Goal: Information Seeking & Learning: Learn about a topic

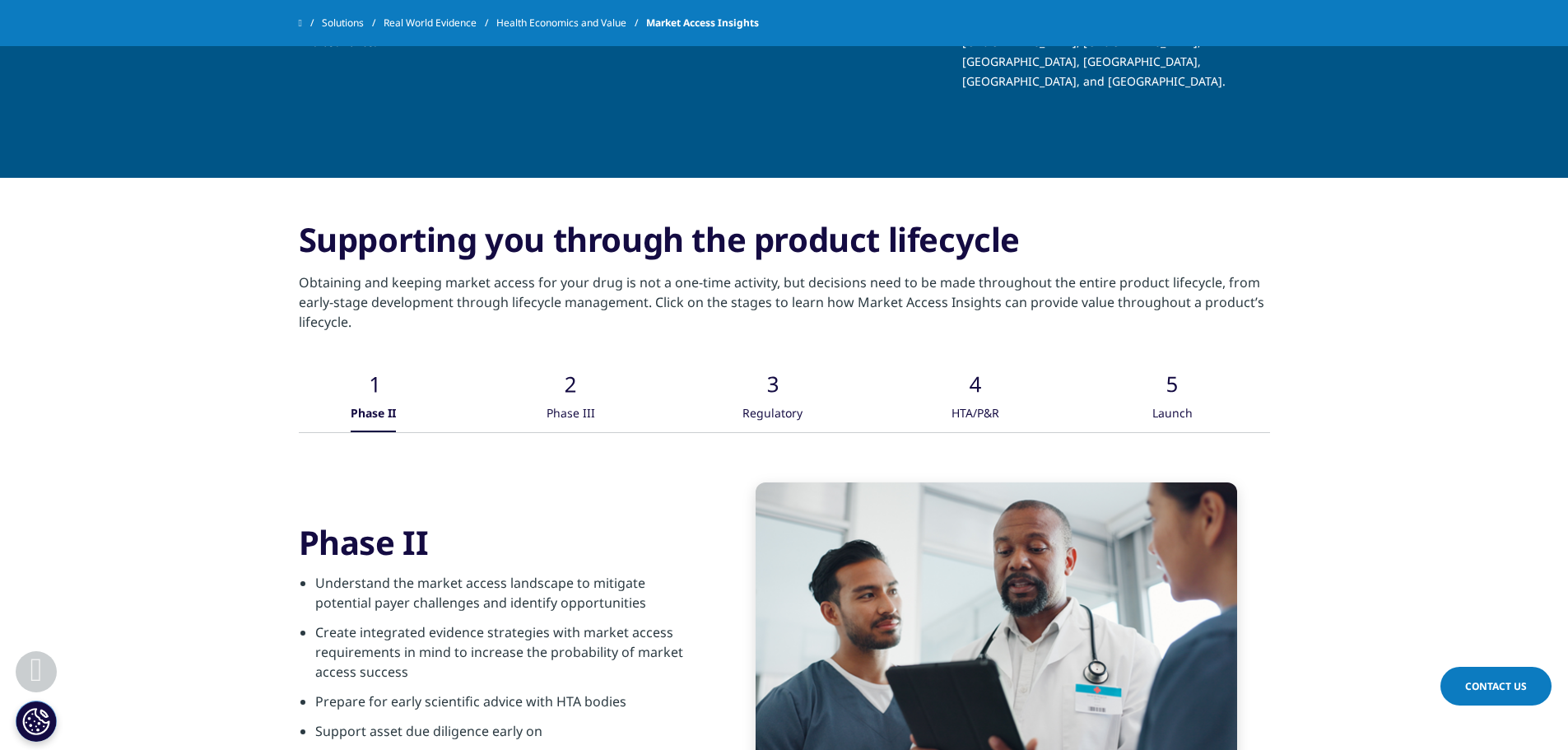
scroll to position [2508, 0]
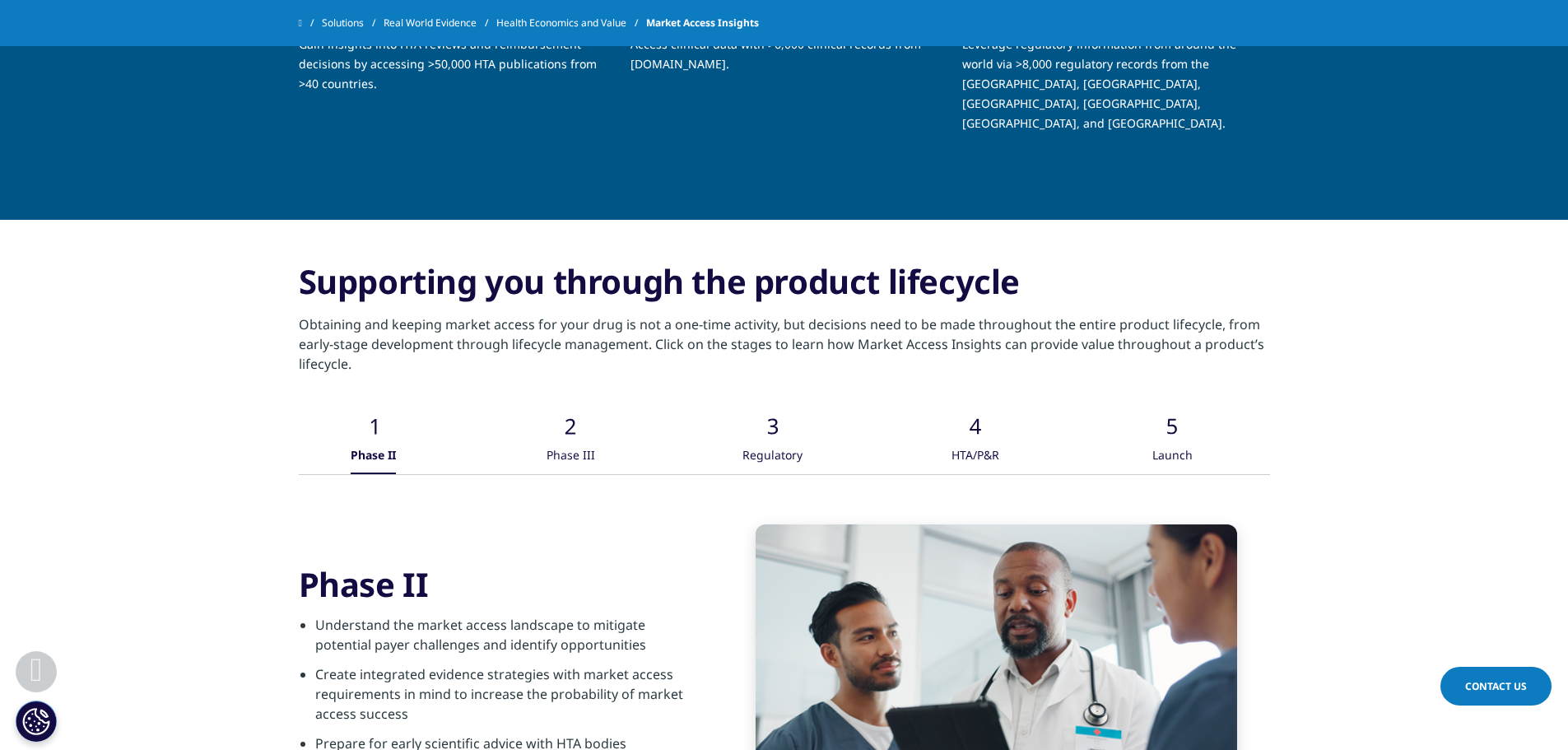
click at [559, 439] on div "Phase III" at bounding box center [571, 456] width 49 height 35
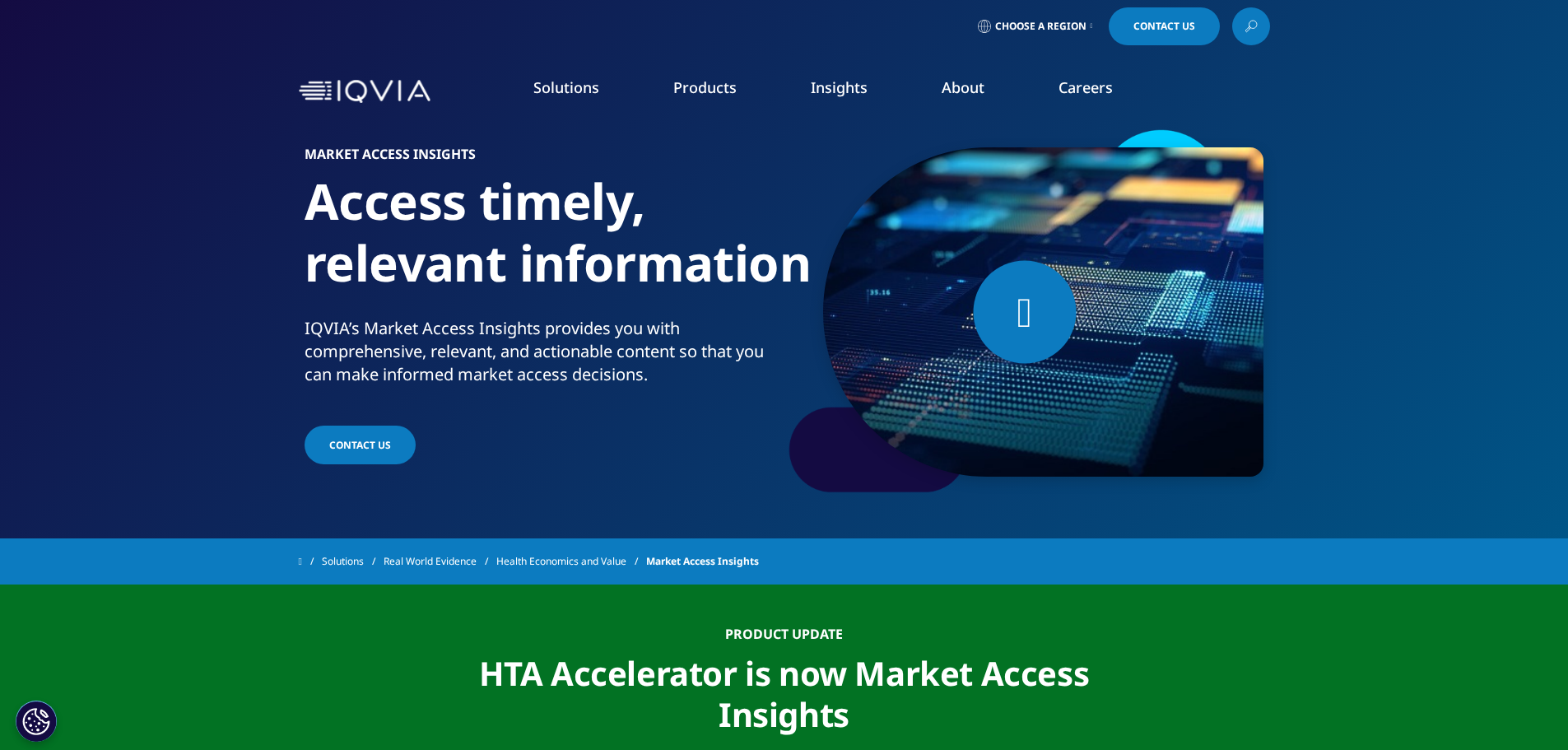
scroll to position [0, 0]
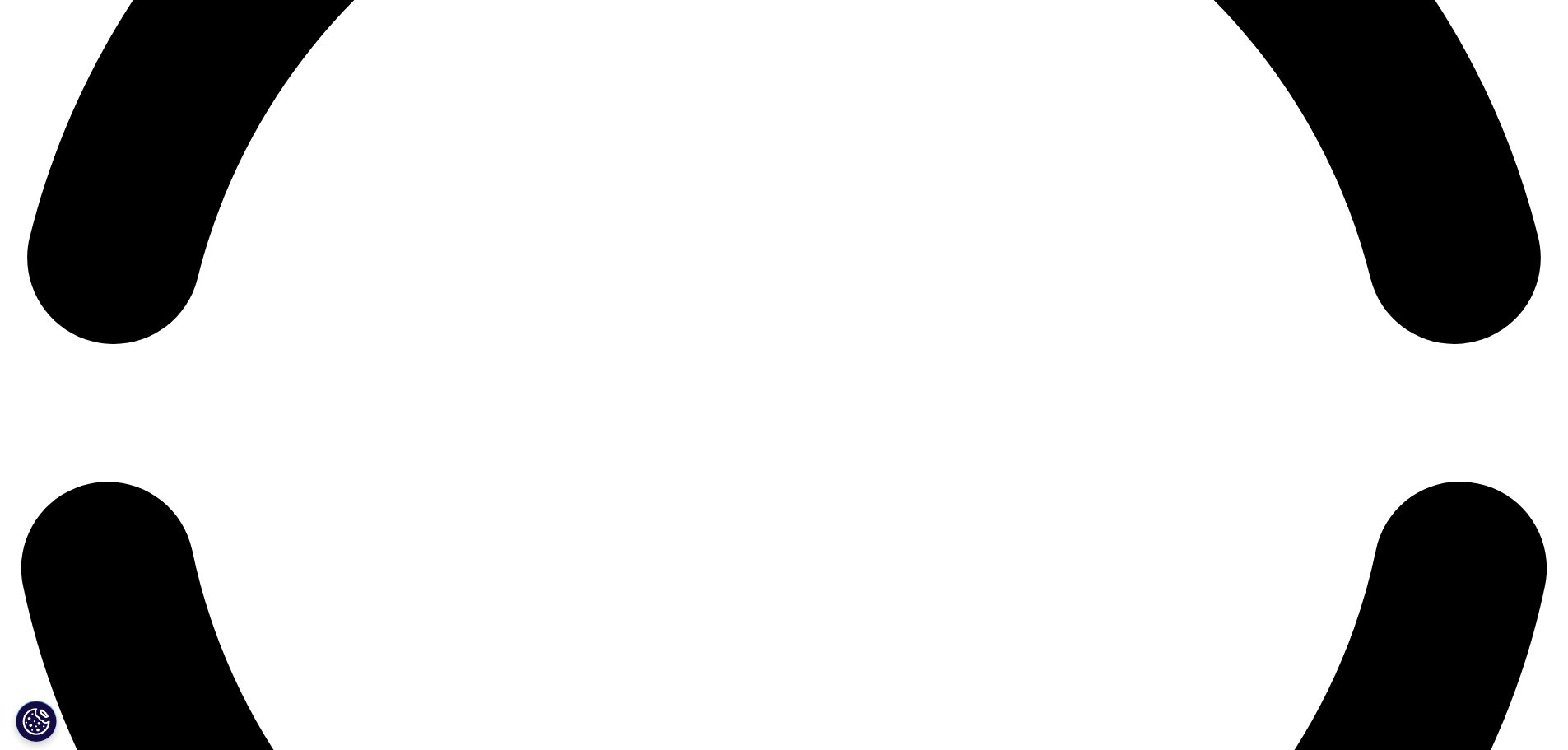
scroll to position [3456, 0]
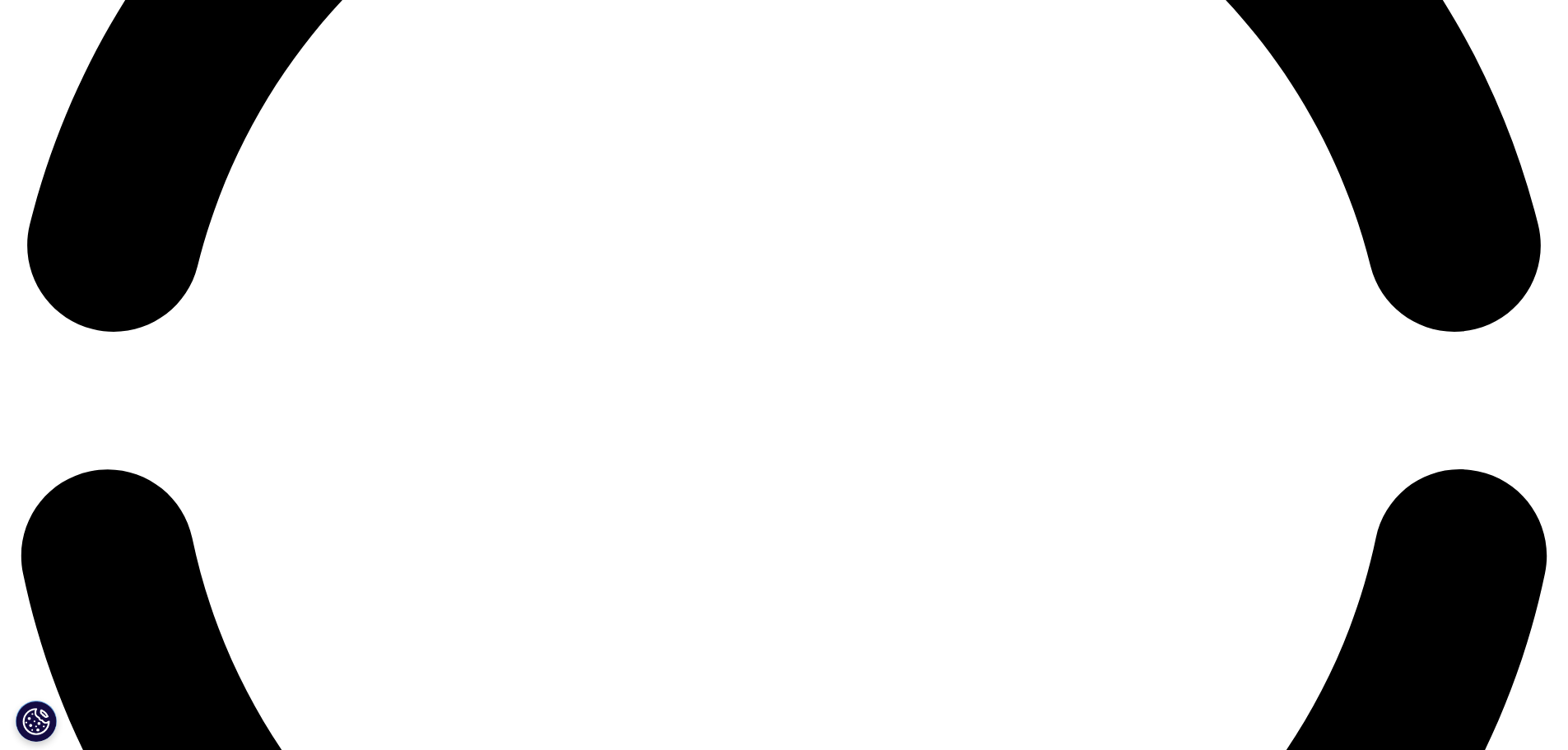
scroll to position [3539, 0]
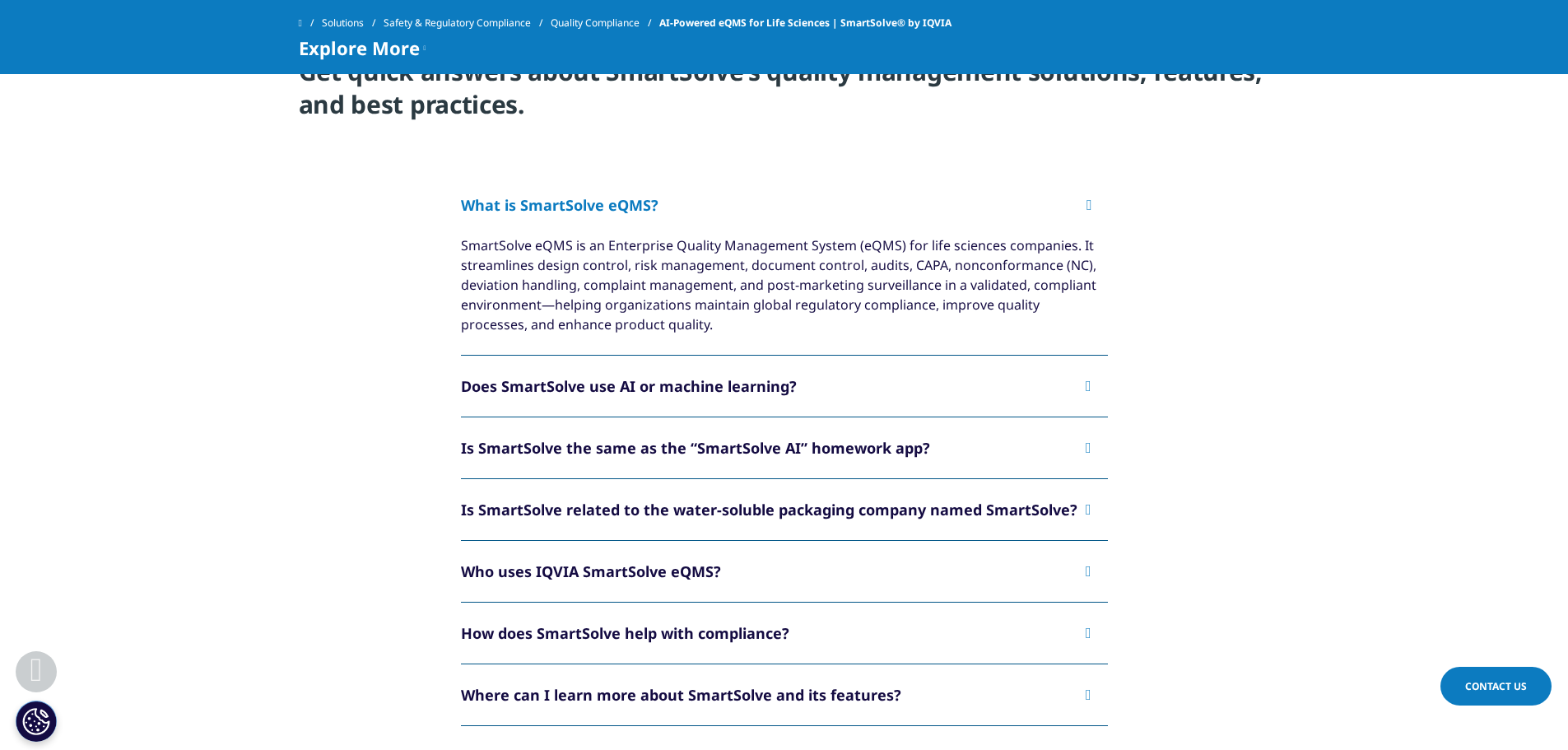
click at [528, 448] on div "Is SmartSolve the same as the “SmartSolve AI” homework app?" at bounding box center [696, 447] width 469 height 19
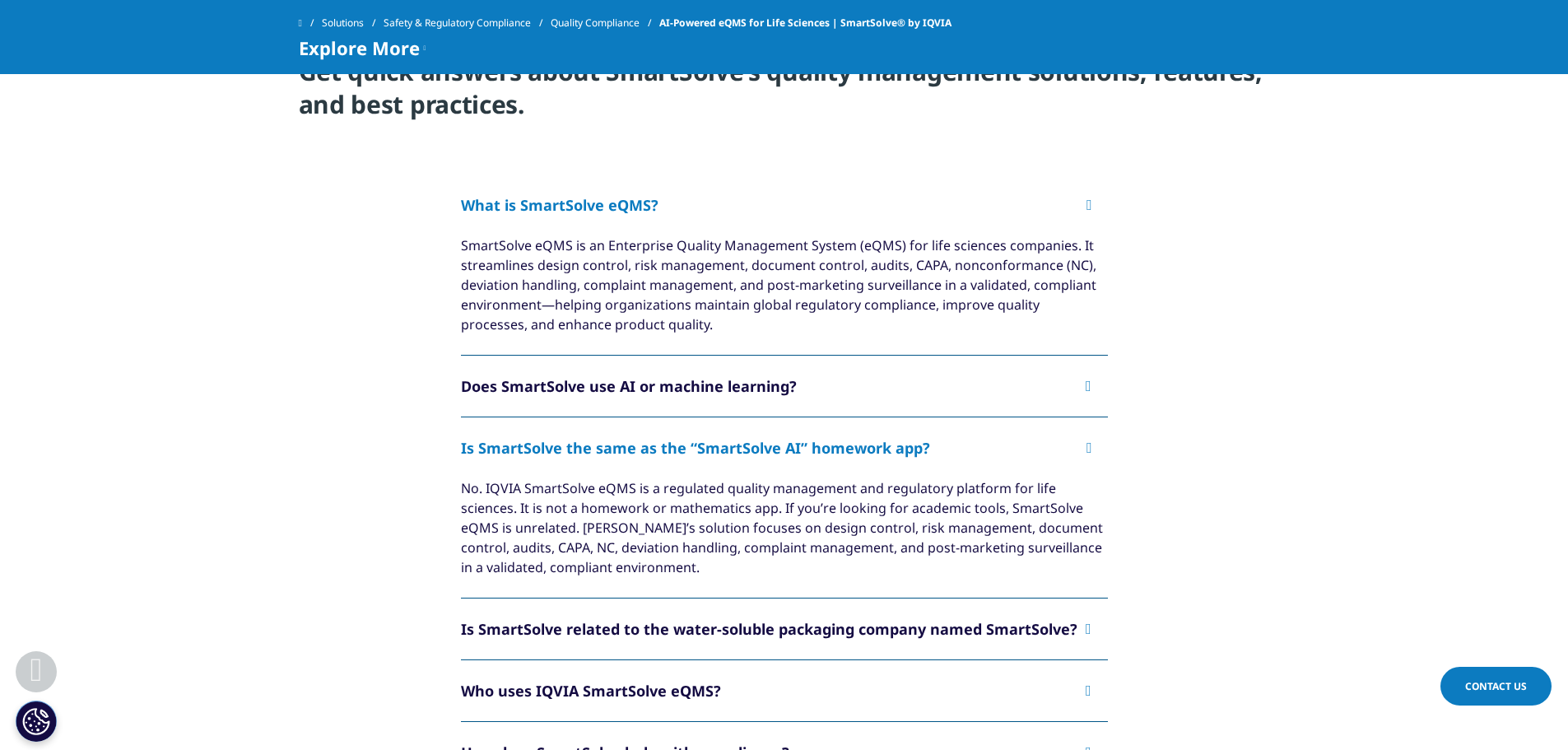
click at [528, 448] on div "Is SmartSolve the same as the “SmartSolve AI” homework app?" at bounding box center [696, 447] width 469 height 19
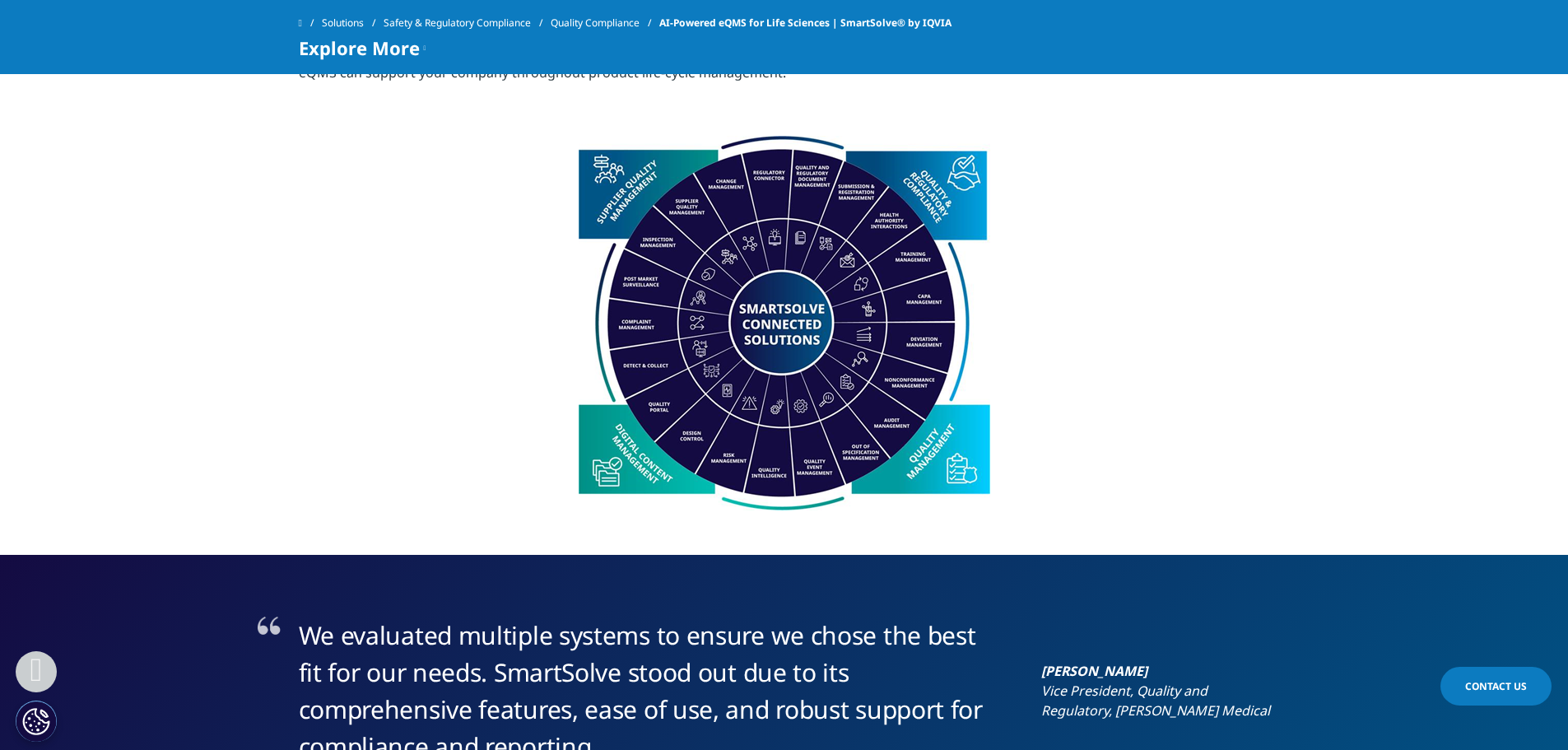
scroll to position [1482, 0]
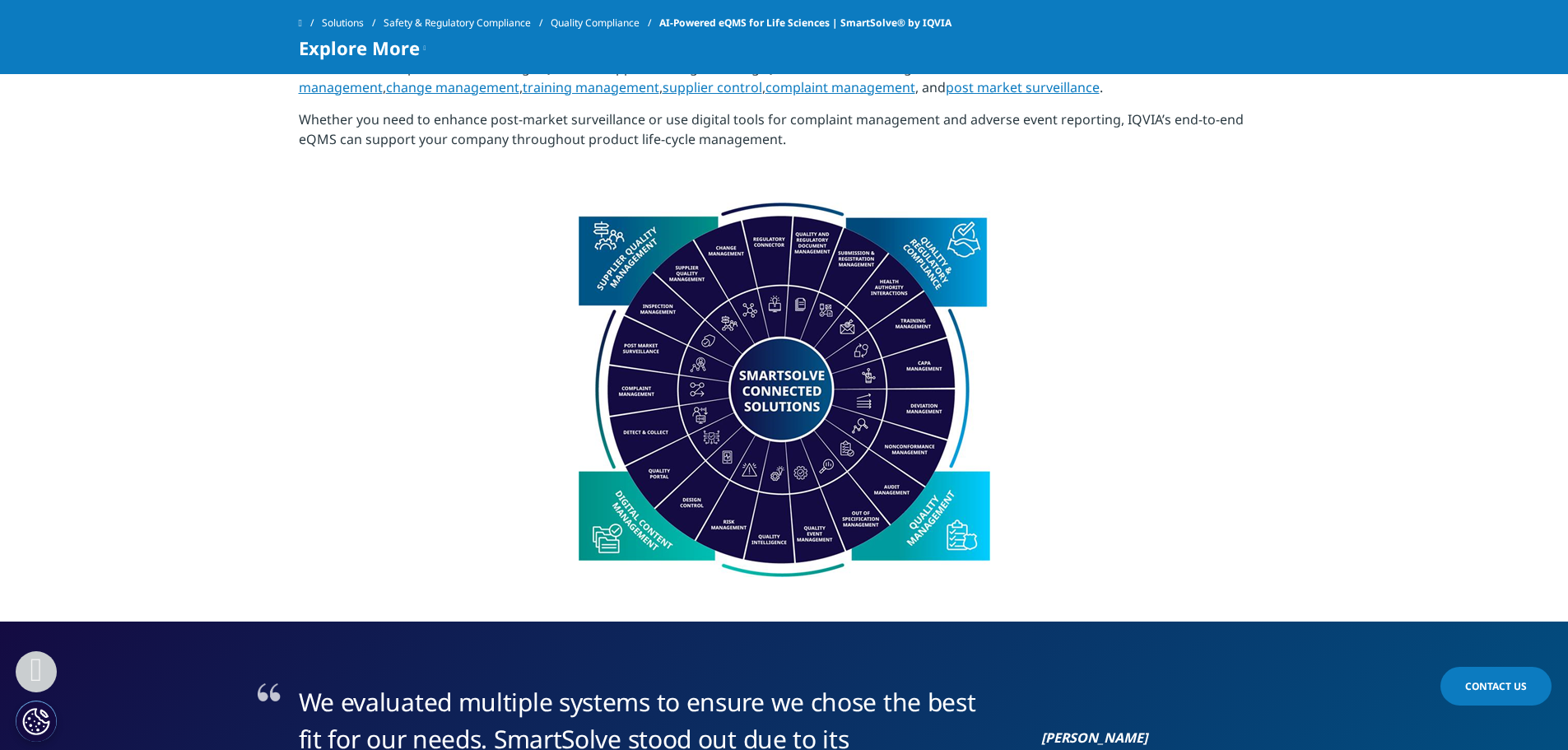
click at [755, 390] on img at bounding box center [784, 389] width 411 height 375
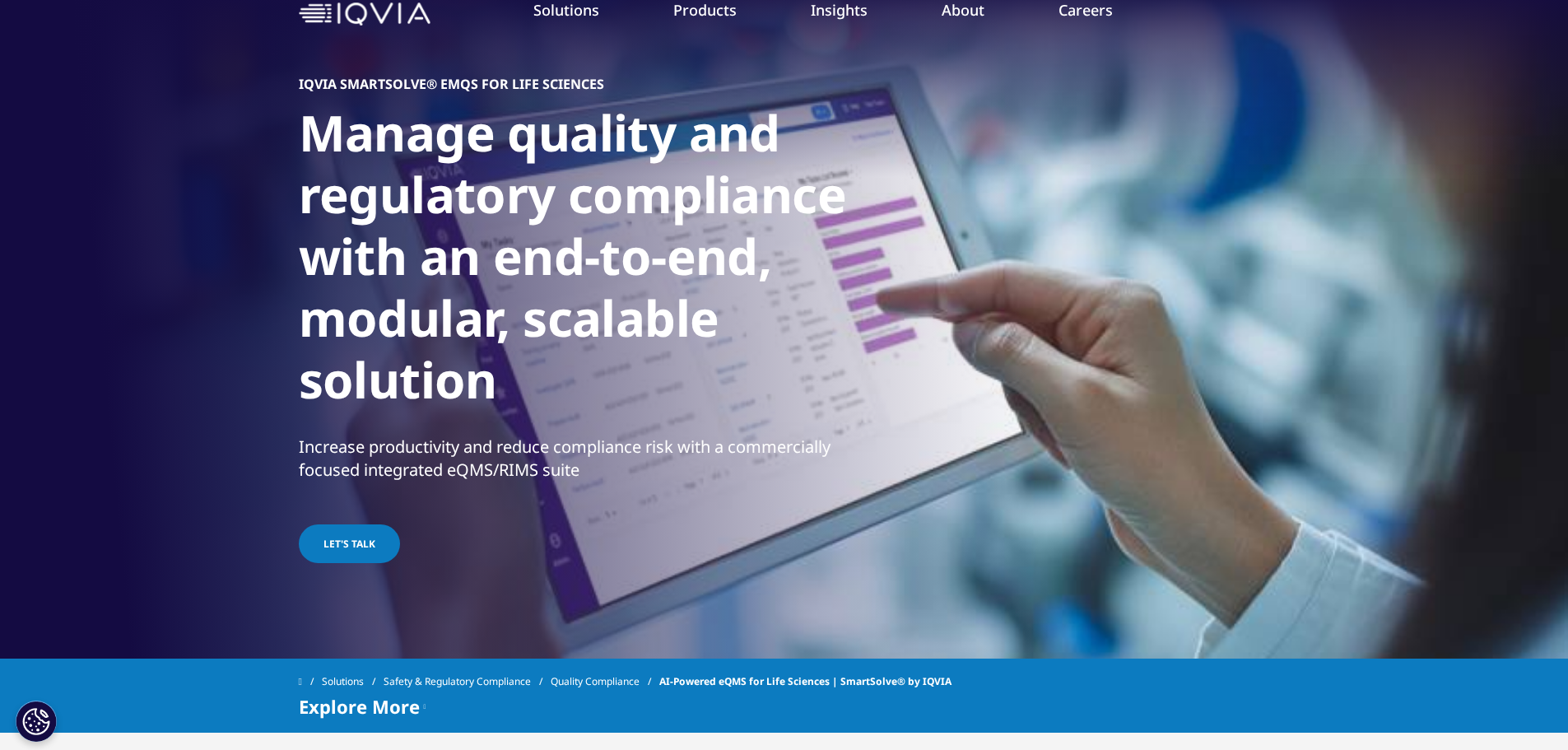
scroll to position [0, 0]
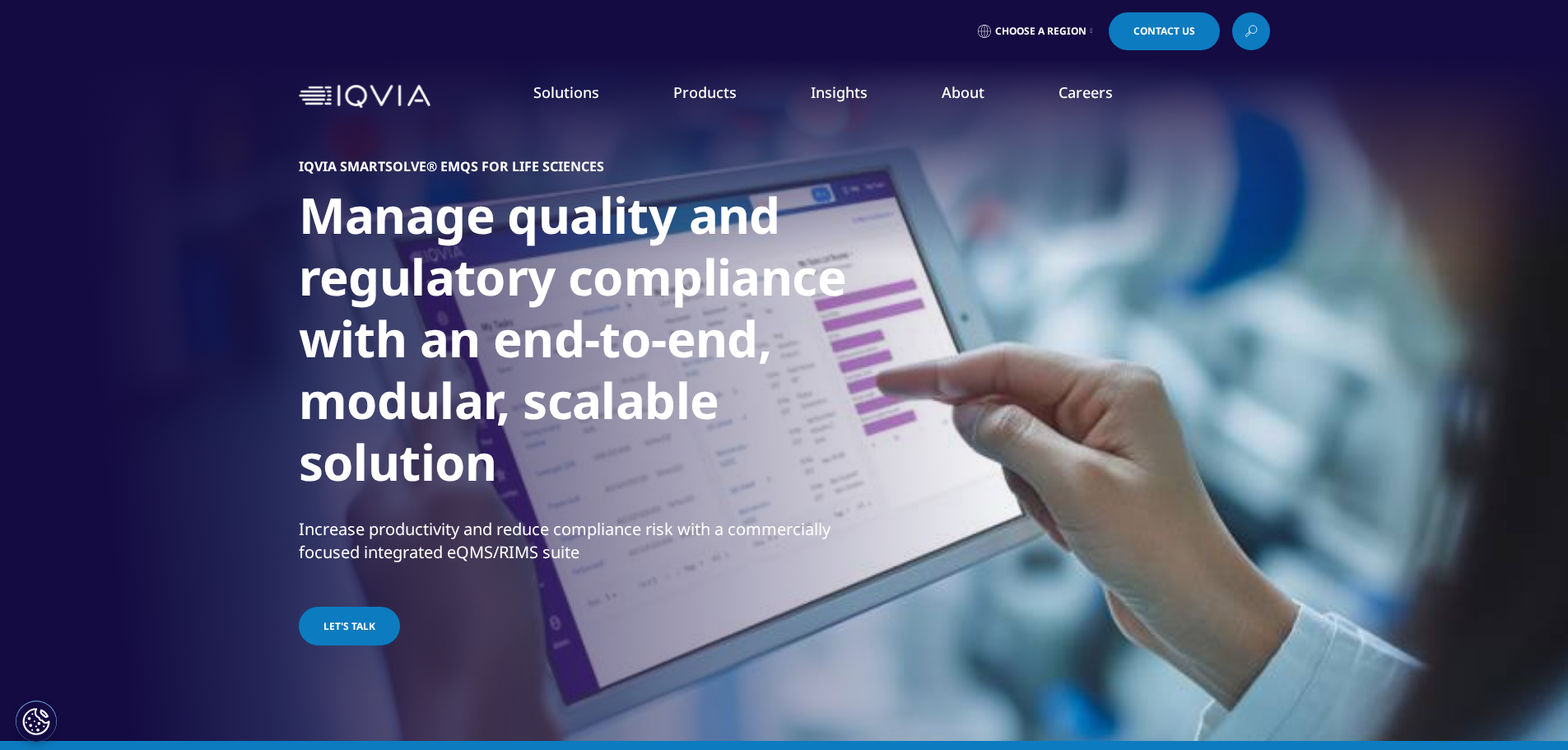
click at [1295, 475] on link "LEARN MORE" at bounding box center [1383, 470] width 255 height 14
